Goal: Information Seeking & Learning: Learn about a topic

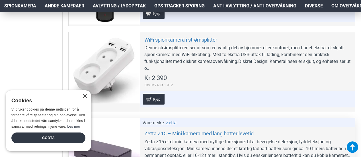
scroll to position [2730, 0]
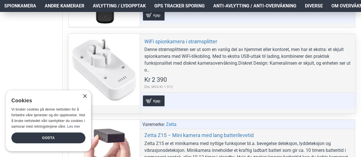
click at [177, 60] on div "Denne strømsplitteren ser ut som en vanlig del av hjemmet eller kontoret, men h…" at bounding box center [247, 59] width 206 height 27
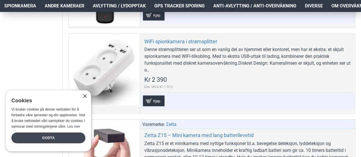
click at [71, 137] on div "Godta" at bounding box center [48, 137] width 74 height 11
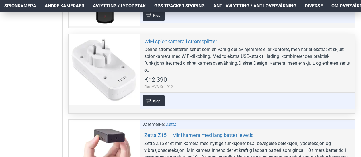
click at [162, 63] on div "Denne strømsplitteren ser ut som en vanlig del av hjemmet eller kontoret, men h…" at bounding box center [247, 59] width 206 height 27
click at [118, 68] on div at bounding box center [104, 69] width 71 height 71
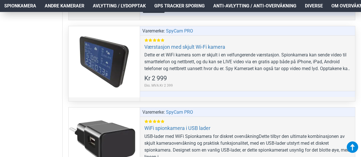
scroll to position [3384, 0]
click at [110, 68] on div at bounding box center [104, 61] width 71 height 71
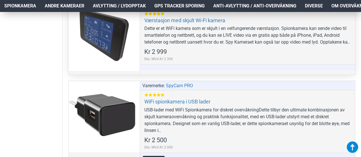
scroll to position [3409, 0]
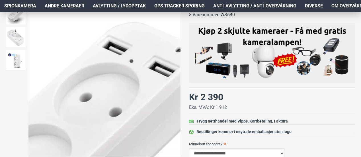
scroll to position [85, 0]
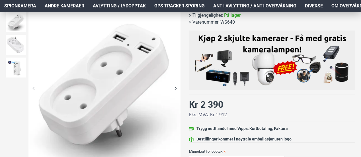
click at [176, 88] on div "Next slide" at bounding box center [175, 88] width 10 height 10
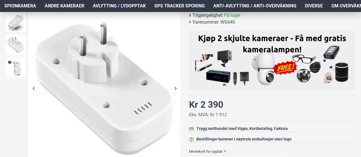
click at [176, 88] on div "Next slide" at bounding box center [175, 88] width 10 height 10
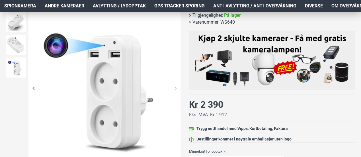
click at [176, 88] on div "Next slide" at bounding box center [175, 88] width 10 height 10
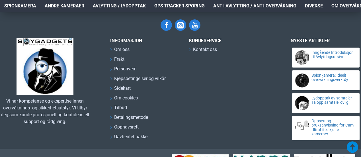
scroll to position [643, 0]
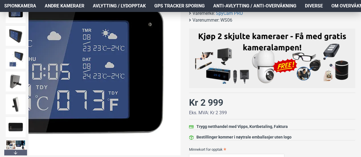
scroll to position [85, 0]
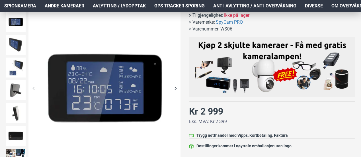
click at [176, 87] on div "Next slide" at bounding box center [175, 88] width 10 height 10
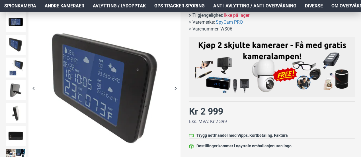
click at [176, 88] on div "Next slide" at bounding box center [175, 88] width 10 height 10
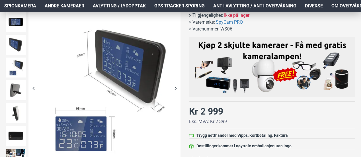
click at [176, 88] on div "Next slide" at bounding box center [175, 88] width 10 height 10
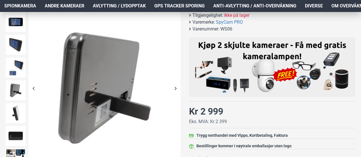
click at [173, 87] on div "Next slide" at bounding box center [175, 88] width 10 height 10
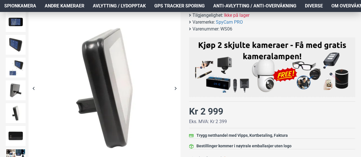
click at [173, 87] on div "Next slide" at bounding box center [175, 88] width 10 height 10
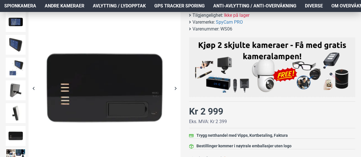
click at [173, 87] on div "Next slide" at bounding box center [175, 88] width 10 height 10
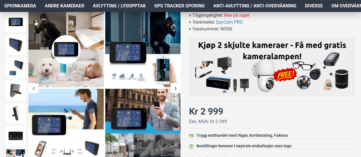
click at [176, 89] on div "Next slide" at bounding box center [175, 88] width 10 height 10
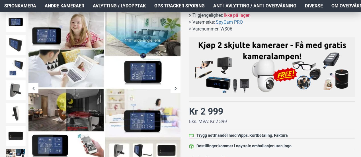
click at [177, 87] on div "Next slide" at bounding box center [175, 88] width 10 height 10
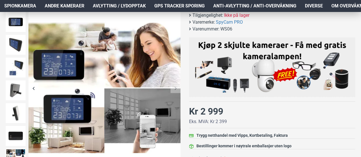
click at [174, 87] on div "Next slide" at bounding box center [175, 88] width 10 height 10
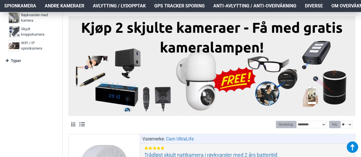
scroll to position [171, 0]
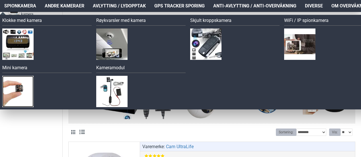
click at [24, 90] on img at bounding box center [17, 91] width 31 height 31
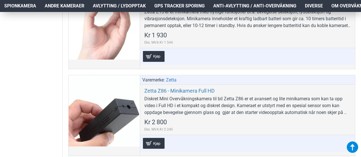
scroll to position [427, 0]
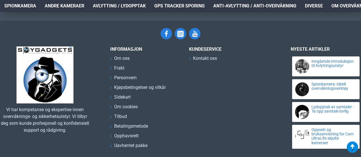
scroll to position [1015, 0]
